Goal: Task Accomplishment & Management: Use online tool/utility

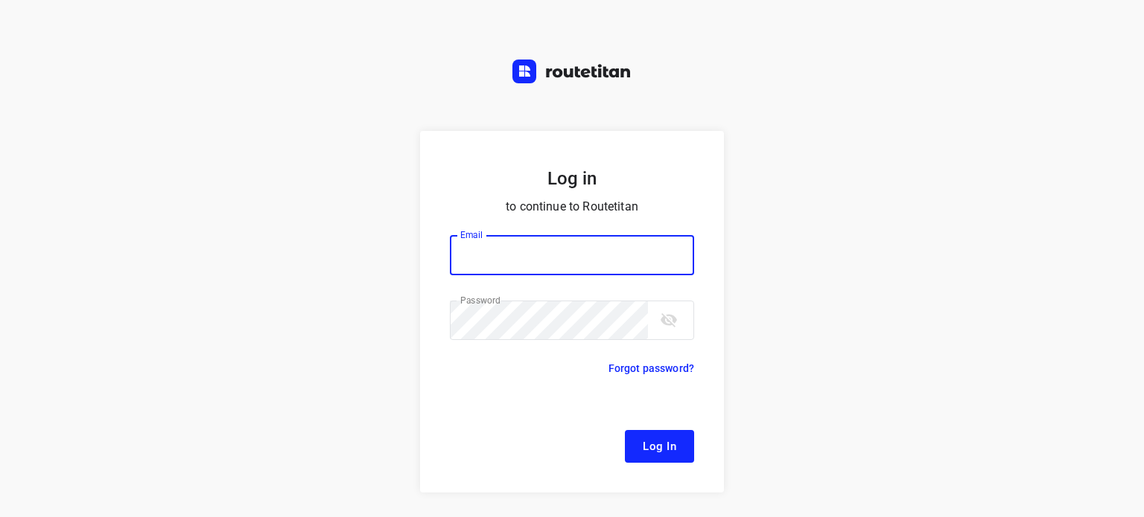
type input "[EMAIL_ADDRESS][DOMAIN_NAME]"
click at [649, 453] on span "Log In" at bounding box center [660, 446] width 34 height 19
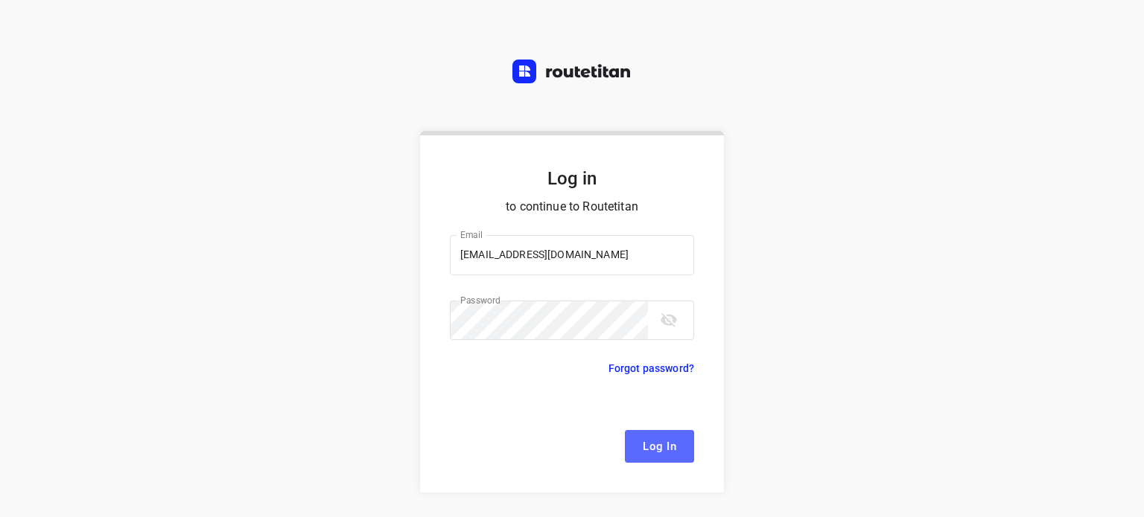
click at [649, 453] on span "Log In" at bounding box center [660, 446] width 34 height 19
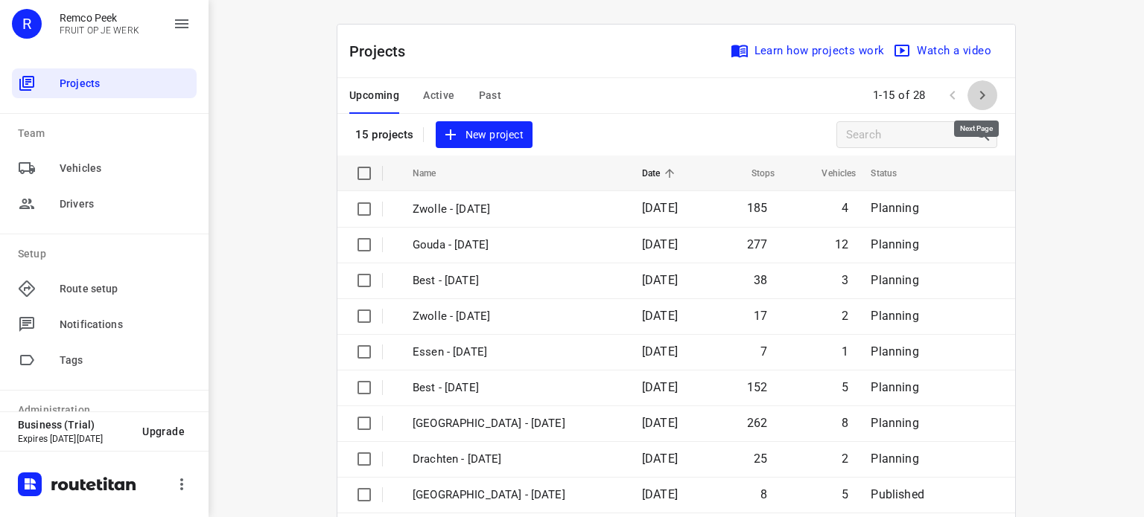
click at [981, 94] on icon "button" at bounding box center [982, 95] width 18 height 18
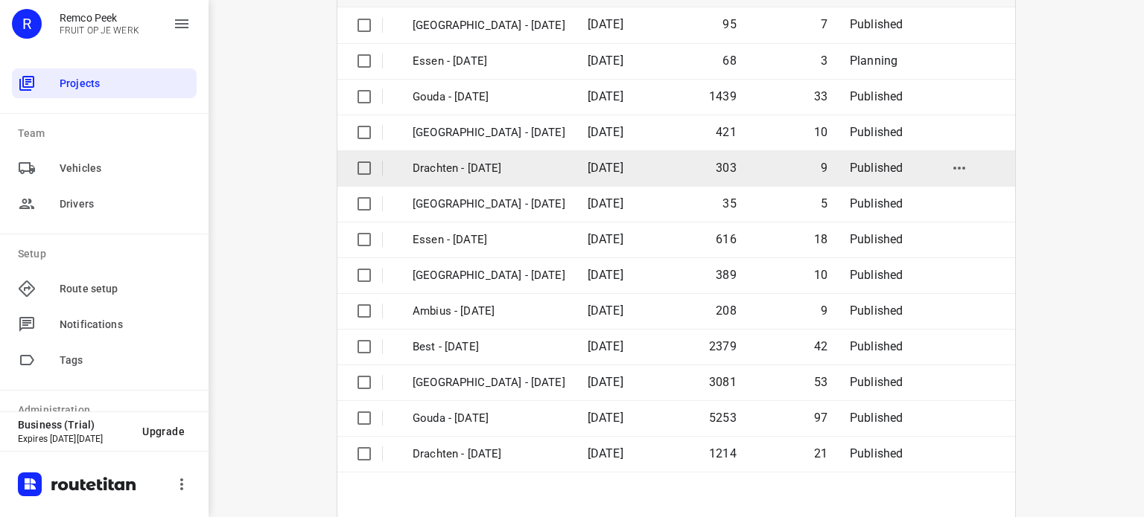
scroll to position [232, 0]
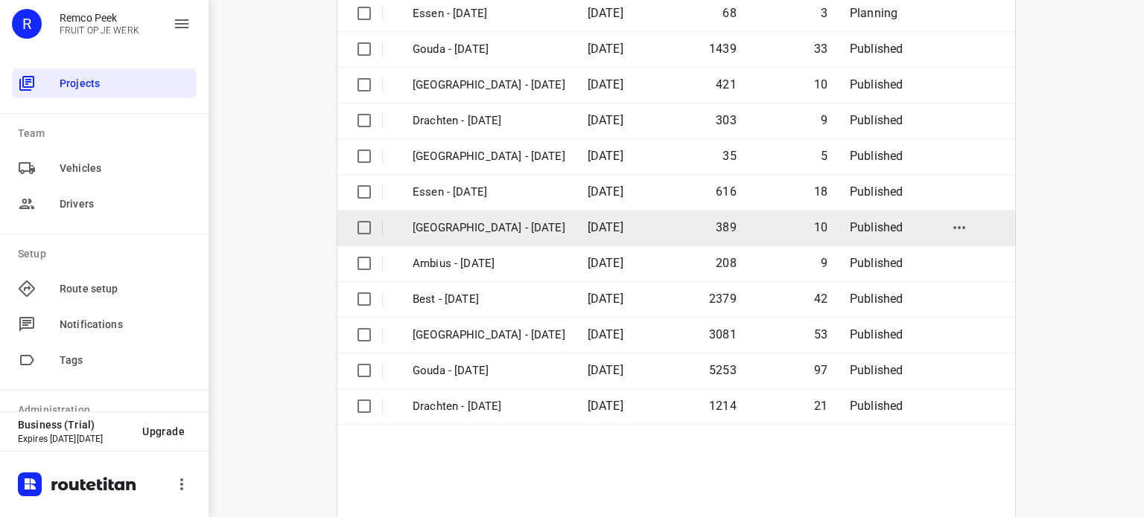
click at [473, 217] on td "[GEOGRAPHIC_DATA] - [DATE]" at bounding box center [487, 228] width 178 height 36
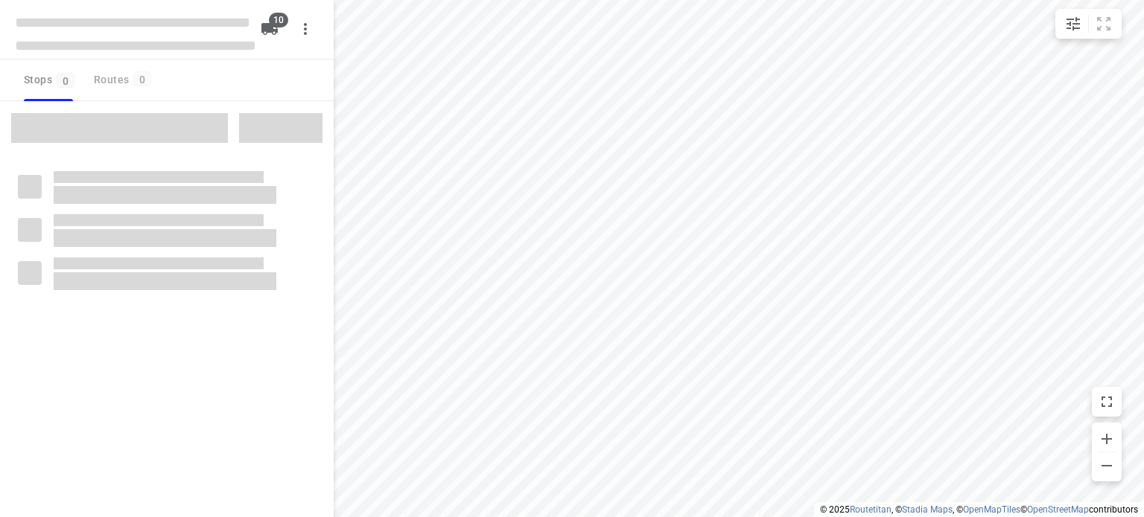
checkbox input "true"
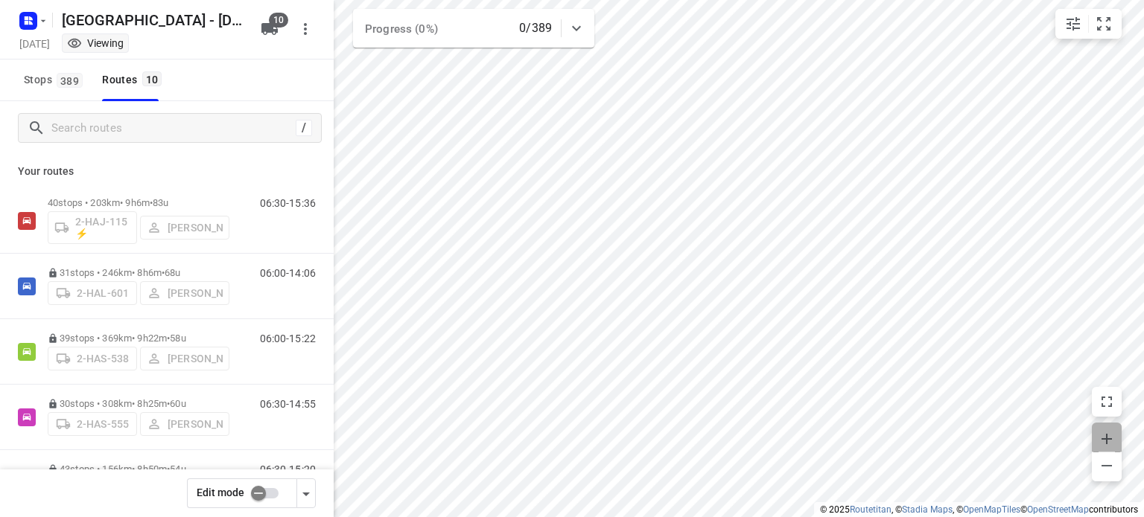
click at [1103, 441] on icon "button" at bounding box center [1106, 439] width 18 height 18
click at [1102, 443] on icon "button" at bounding box center [1106, 439] width 18 height 18
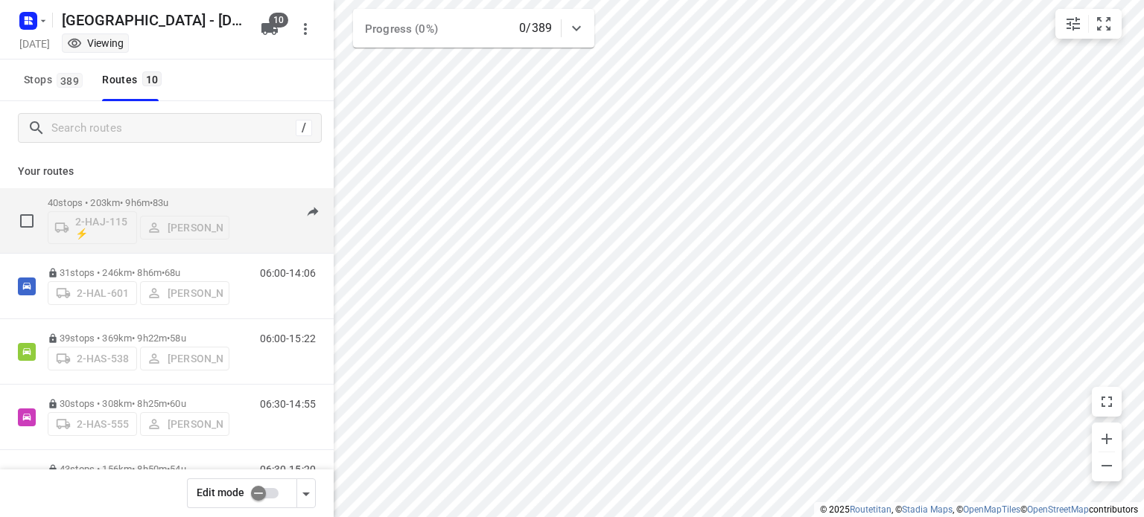
click at [127, 196] on div "40 stops • 203km • 9h6m • 83u 2-HAJ-115 ⚡ [PERSON_NAME]" at bounding box center [139, 221] width 182 height 62
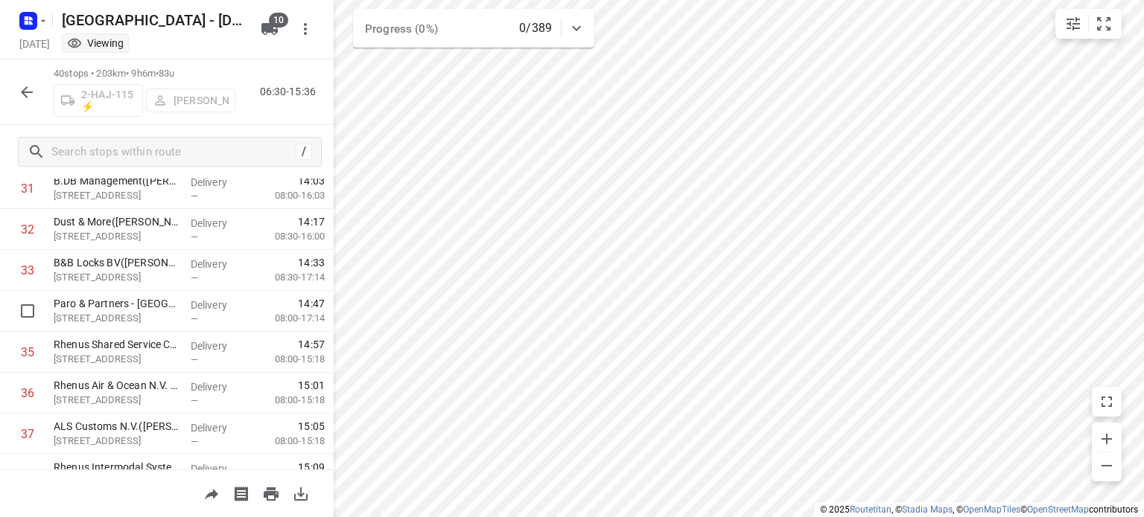
scroll to position [1304, 0]
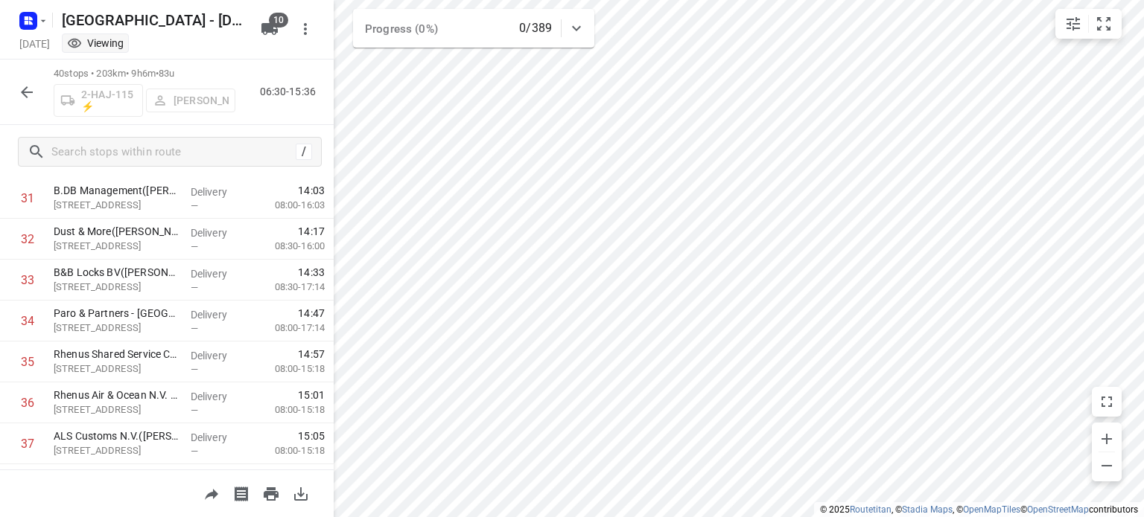
click at [25, 91] on icon "button" at bounding box center [27, 92] width 18 height 18
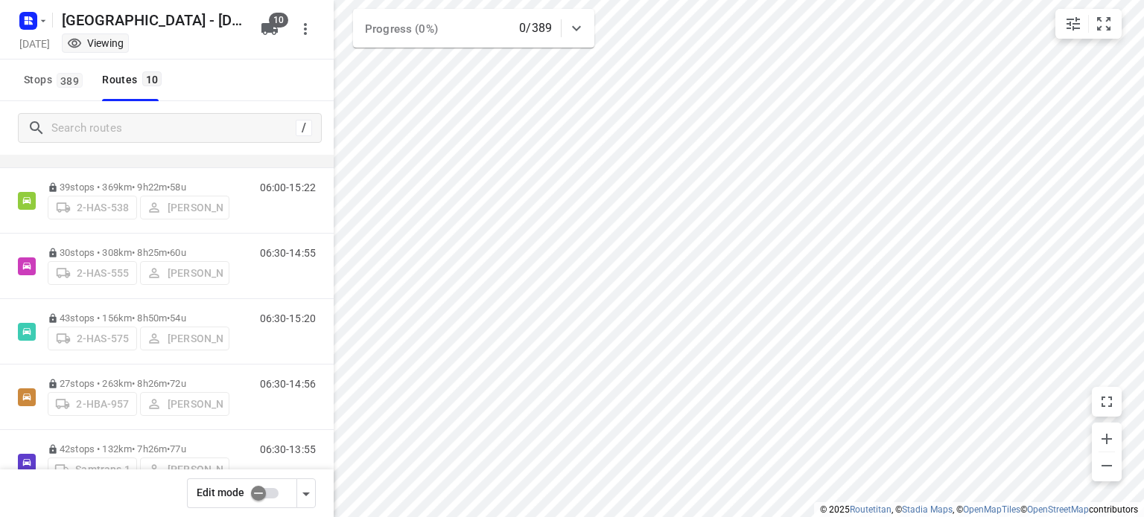
scroll to position [155, 0]
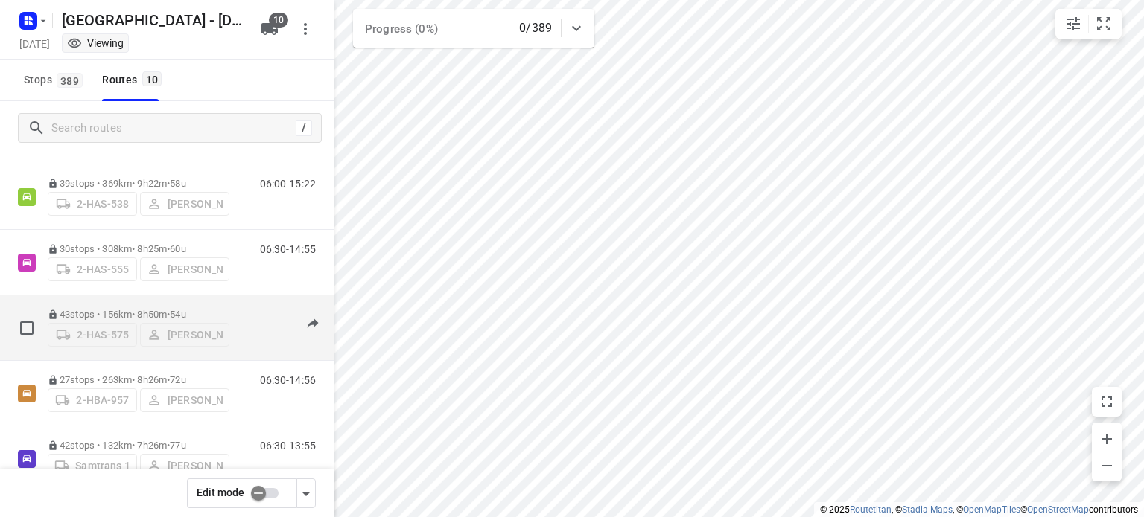
click at [132, 309] on p "43 stops • 156km • 8h50m • 54u" at bounding box center [139, 314] width 182 height 11
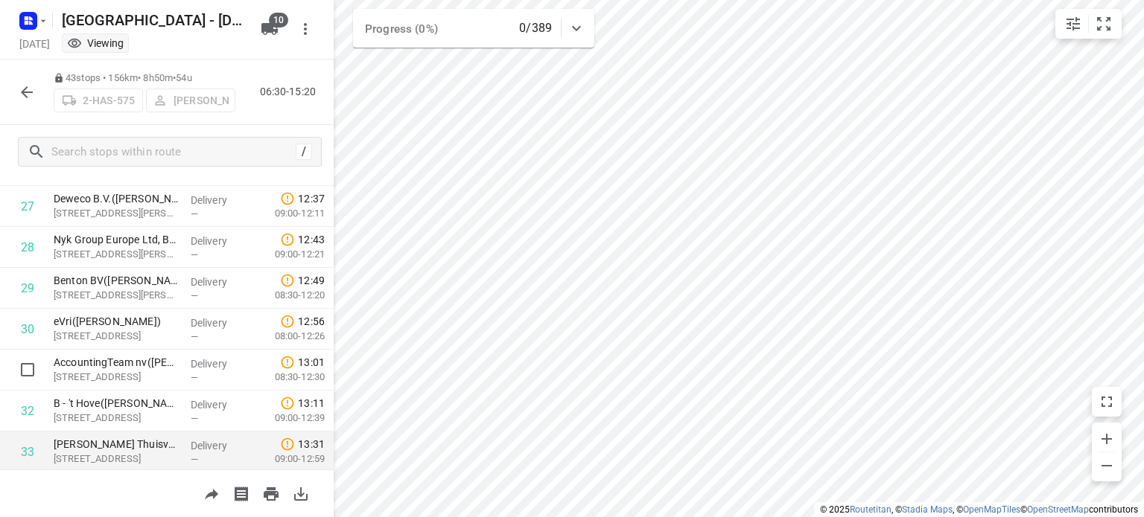
scroll to position [1128, 0]
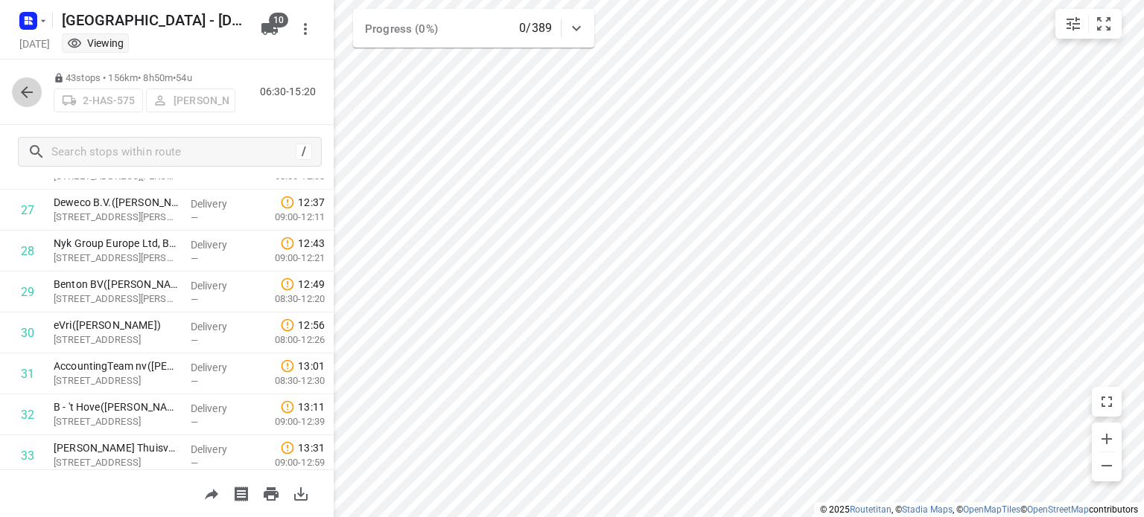
click at [25, 90] on icon "button" at bounding box center [27, 92] width 18 height 18
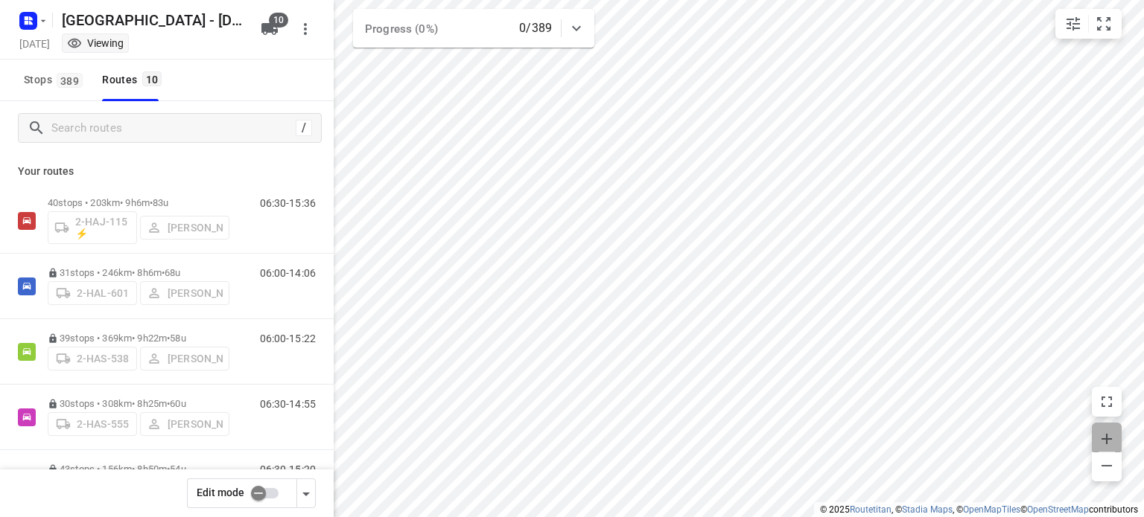
click at [1111, 444] on icon "button" at bounding box center [1106, 439] width 18 height 18
